Goal: Use online tool/utility: Utilize a website feature to perform a specific function

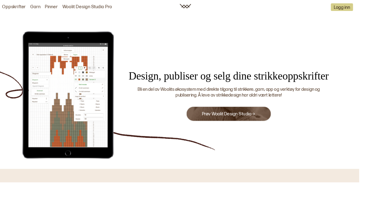
click at [265, 123] on link "Prøv Woolit Design Studio" at bounding box center [247, 123] width 58 height 6
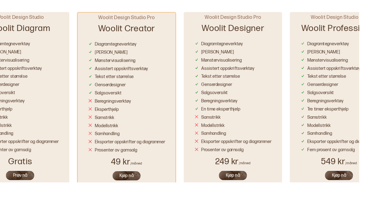
scroll to position [478, 0]
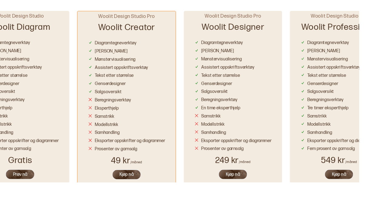
click at [30, 192] on button "Prøv nå" at bounding box center [22, 187] width 32 height 11
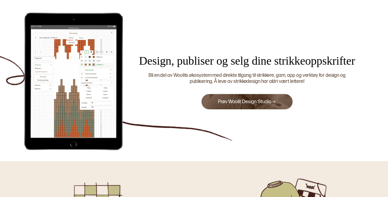
scroll to position [478, 0]
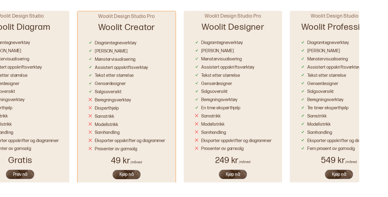
click at [77, 176] on div "Woolit Design Studio Woolit Diagram Diagramtegneverktøy Fellinger Mønstervisual…" at bounding box center [194, 102] width 425 height 204
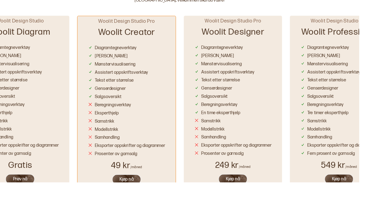
scroll to position [471, 0]
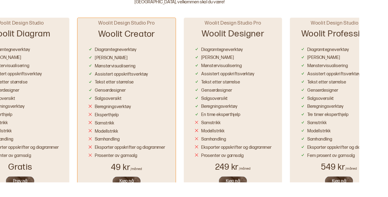
click at [24, 196] on button "Prøv nå" at bounding box center [22, 195] width 32 height 11
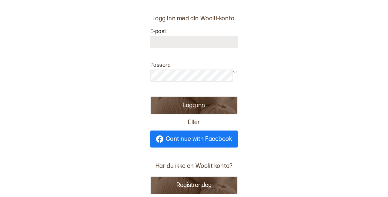
click at [223, 130] on link "Continue with Facebook" at bounding box center [193, 138] width 87 height 17
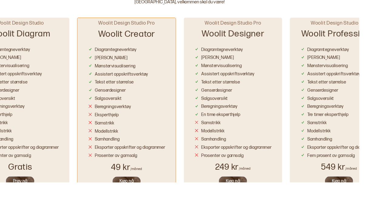
scroll to position [469, 0]
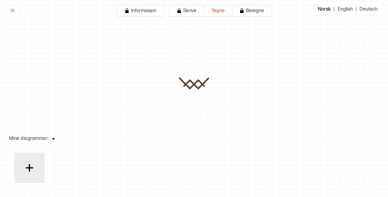
type input "**********"
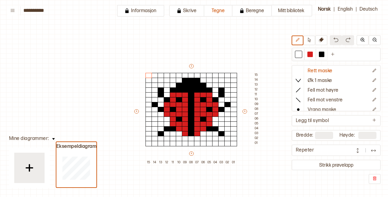
scroll to position [16, 15]
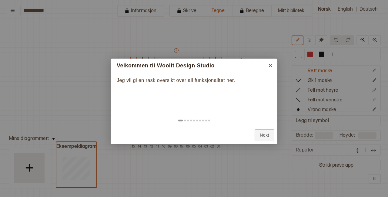
click at [267, 129] on link "Next" at bounding box center [265, 135] width 20 height 12
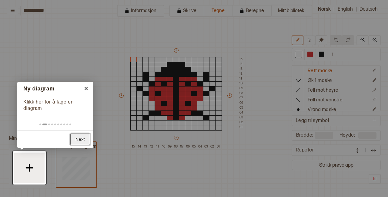
scroll to position [29, 0]
click at [84, 141] on link "Next" at bounding box center [80, 139] width 20 height 12
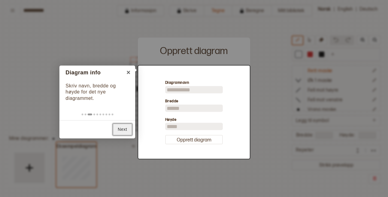
click at [128, 134] on link "Next" at bounding box center [123, 129] width 20 height 12
type input "**"
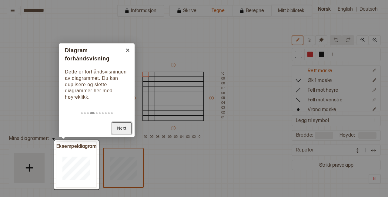
click at [124, 127] on link "Next" at bounding box center [122, 128] width 20 height 12
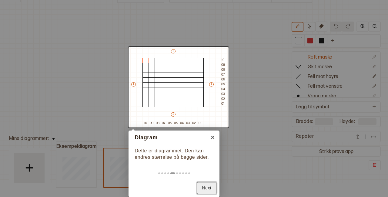
click at [213, 182] on link "Next" at bounding box center [207, 188] width 20 height 12
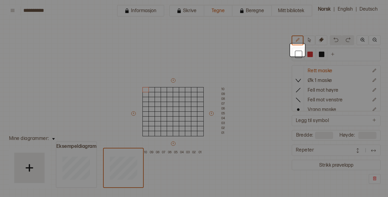
scroll to position [0, 0]
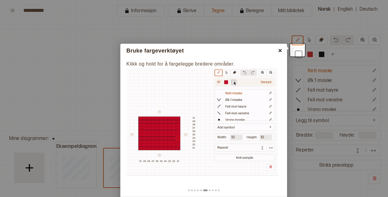
click at [281, 51] on link "×" at bounding box center [280, 51] width 14 height 14
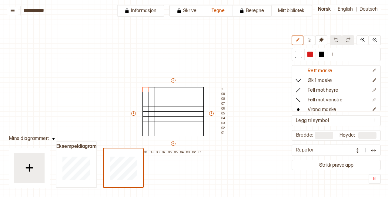
click at [334, 59] on button at bounding box center [332, 54] width 11 height 11
click at [342, 56] on icon "Ny farge" at bounding box center [344, 54] width 5 height 5
click at [330, 57] on div at bounding box center [332, 54] width 5 height 5
click at [321, 45] on button at bounding box center [321, 40] width 12 height 10
click at [336, 60] on div at bounding box center [333, 54] width 12 height 11
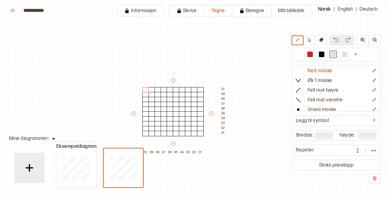
click at [323, 42] on icon at bounding box center [321, 39] width 5 height 5
click at [141, 14] on button "Informasjon" at bounding box center [140, 11] width 47 height 12
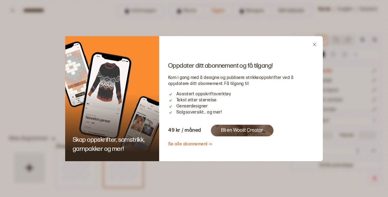
click at [316, 44] on icon "Close" at bounding box center [314, 44] width 5 height 5
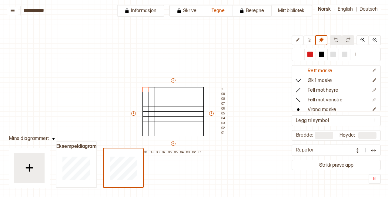
click at [308, 58] on div at bounding box center [309, 54] width 7 height 7
click at [296, 45] on button at bounding box center [297, 40] width 12 height 10
click at [309, 57] on div at bounding box center [309, 54] width 5 height 5
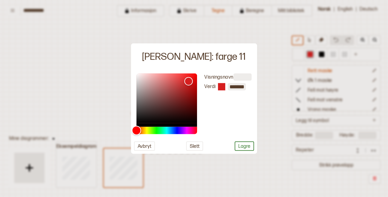
type input "*******"
click at [141, 130] on div "Hue" at bounding box center [136, 129] width 9 height 9
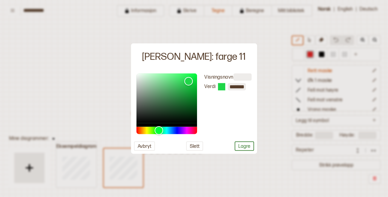
click at [247, 149] on button "Lagre" at bounding box center [244, 145] width 19 height 9
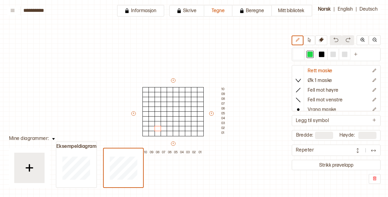
click at [326, 74] on p "Rett maske" at bounding box center [320, 71] width 25 height 6
click at [319, 42] on icon at bounding box center [321, 39] width 5 height 5
click at [312, 57] on div at bounding box center [309, 54] width 5 height 5
type input "**"
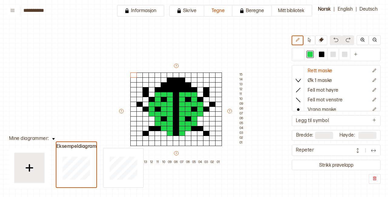
click at [51, 142] on button at bounding box center [53, 138] width 9 height 8
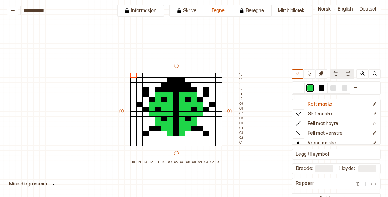
click at [53, 191] on div "Mitt bibliotek Rett maske Øk 1 maske Fell mot høyre Fell mot venstre Vrang mask…" at bounding box center [373, 196] width 776 height 393
click at [228, 14] on button "Tegne" at bounding box center [218, 11] width 28 height 12
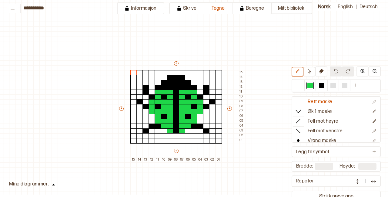
scroll to position [6, 0]
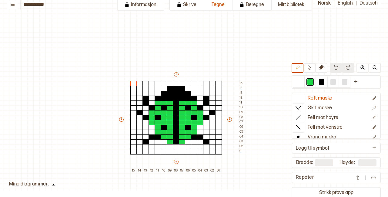
click at [55, 188] on button at bounding box center [53, 183] width 9 height 8
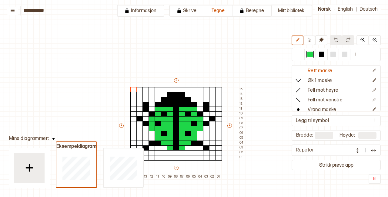
click at [33, 175] on img at bounding box center [29, 167] width 15 height 15
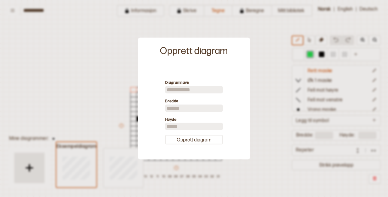
click at [201, 93] on input at bounding box center [194, 89] width 58 height 7
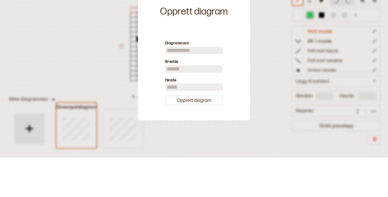
click at [273, 84] on div at bounding box center [194, 98] width 388 height 197
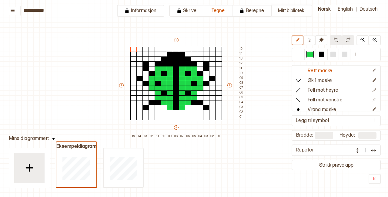
click at [290, 12] on button "Mitt bibliotek" at bounding box center [291, 11] width 42 height 12
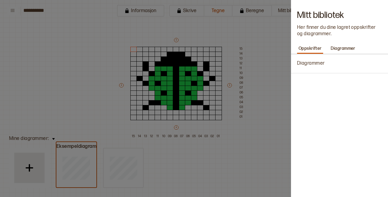
click at [344, 47] on p "Diagrammer" at bounding box center [343, 48] width 28 height 8
click at [312, 46] on p "Oppskrifter" at bounding box center [310, 48] width 26 height 8
click at [213, 119] on div at bounding box center [194, 98] width 388 height 197
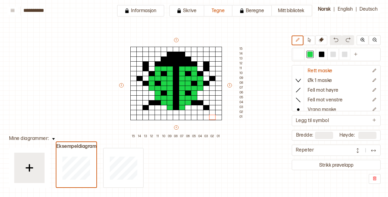
click at [9, 11] on button at bounding box center [12, 11] width 11 height 8
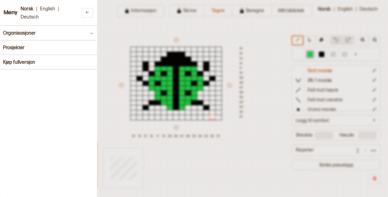
click at [39, 30] on button "Organisasjoner" at bounding box center [48, 33] width 97 height 15
click at [92, 33] on icon at bounding box center [91, 33] width 5 height 5
click at [72, 65] on button "Kjøp fullversjon" at bounding box center [48, 62] width 97 height 15
